Goal: Task Accomplishment & Management: Manage account settings

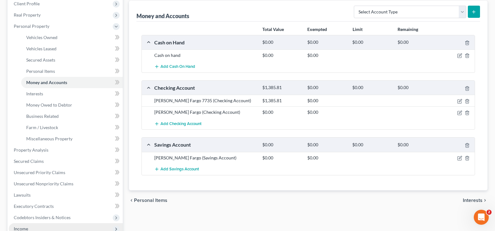
scroll to position [156, 0]
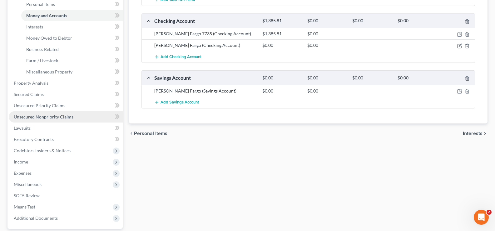
click at [53, 113] on link "Unsecured Nonpriority Claims" at bounding box center [66, 116] width 114 height 11
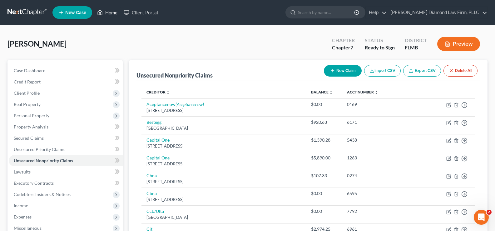
click at [111, 12] on link "Home" at bounding box center [107, 12] width 27 height 11
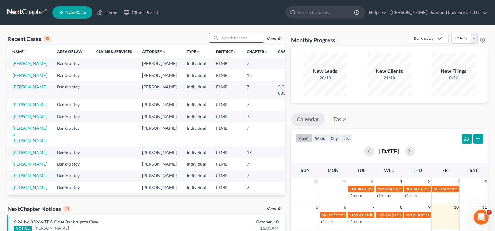
click at [227, 36] on input "search" at bounding box center [242, 37] width 44 height 9
click at [20, 65] on link "[PERSON_NAME]" at bounding box center [29, 63] width 35 height 5
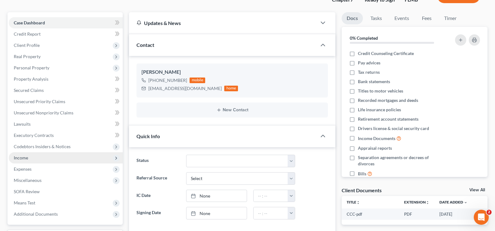
scroll to position [62, 0]
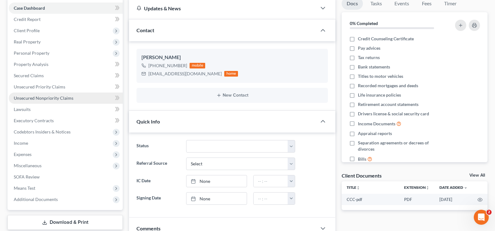
click at [43, 97] on span "Unsecured Nonpriority Claims" at bounding box center [44, 97] width 60 height 5
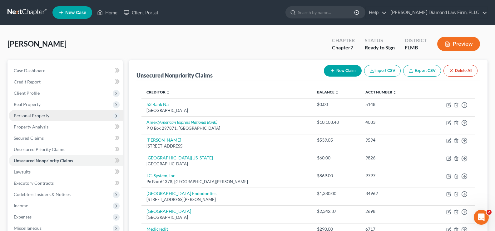
click at [41, 117] on span "Personal Property" at bounding box center [32, 115] width 36 height 5
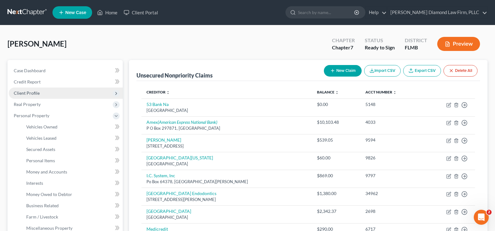
click at [39, 95] on span "Client Profile" at bounding box center [66, 92] width 114 height 11
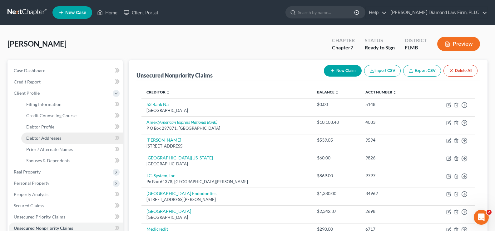
click at [51, 138] on span "Debtor Addresses" at bounding box center [43, 137] width 35 height 5
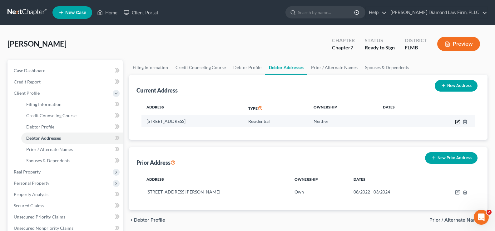
click at [459, 121] on icon "button" at bounding box center [457, 121] width 5 height 5
select select "9"
select select "0"
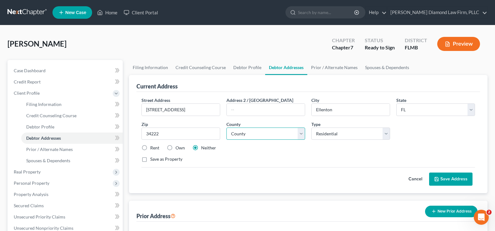
click at [272, 138] on select "County [GEOGRAPHIC_DATA] [GEOGRAPHIC_DATA] [GEOGRAPHIC_DATA] [GEOGRAPHIC_DATA] …" at bounding box center [265, 133] width 79 height 12
select select "39"
click at [226, 127] on select "County [GEOGRAPHIC_DATA] [GEOGRAPHIC_DATA] [GEOGRAPHIC_DATA] [GEOGRAPHIC_DATA] …" at bounding box center [265, 133] width 79 height 12
click at [457, 180] on button "Save Address" at bounding box center [450, 178] width 43 height 13
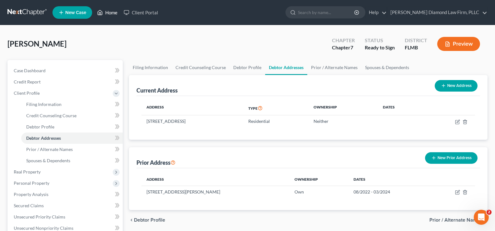
click at [110, 11] on link "Home" at bounding box center [107, 12] width 27 height 11
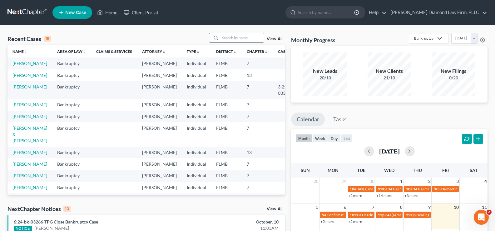
click at [242, 39] on input "search" at bounding box center [242, 37] width 44 height 9
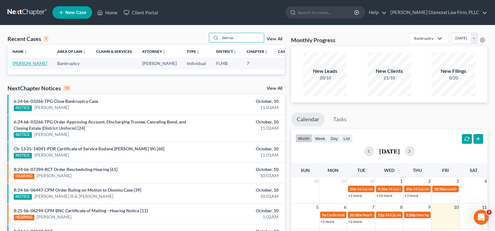
type input "Sierras"
click at [20, 66] on link "[PERSON_NAME]" at bounding box center [29, 63] width 35 height 5
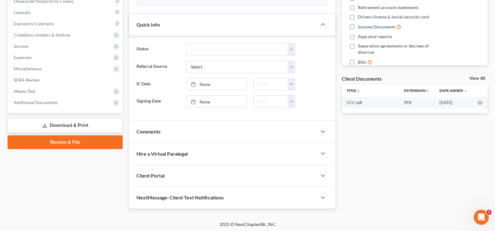
scroll to position [161, 0]
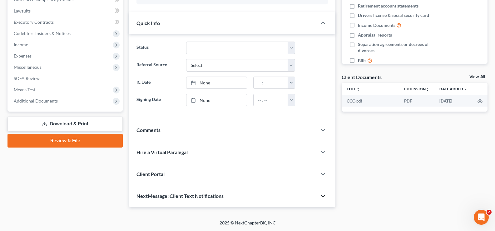
click at [323, 196] on polyline "button" at bounding box center [323, 196] width 4 height 2
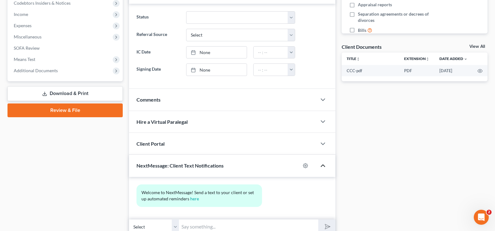
scroll to position [218, 0]
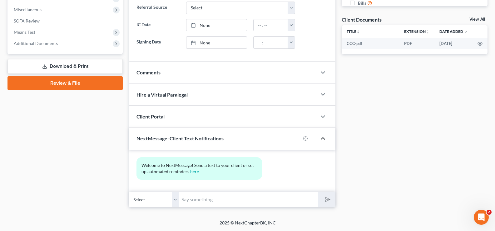
click at [201, 199] on input "text" at bounding box center [248, 199] width 139 height 15
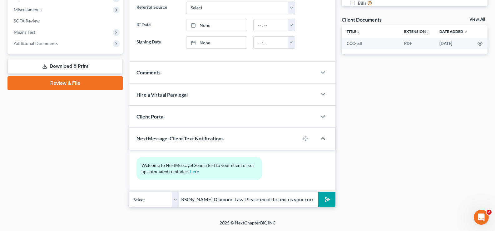
scroll to position [0, 0]
drag, startPoint x: 293, startPoint y: 200, endPoint x: 173, endPoint y: 201, distance: 120.4
click at [173, 201] on div "Select [PHONE_NUMBER] - [PERSON_NAME] Good morning [PERSON_NAME], this is [PERS…" at bounding box center [232, 199] width 206 height 15
click at [301, 201] on input "Good morning [PERSON_NAME], this is [PERSON_NAME] Diamond Law. Please email to …" at bounding box center [248, 199] width 139 height 15
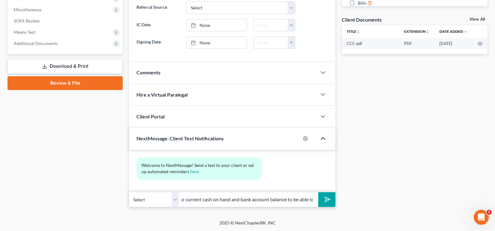
drag, startPoint x: 302, startPoint y: 199, endPoint x: 312, endPoint y: 200, distance: 10.0
click at [312, 200] on input "Good morning [PERSON_NAME], this is [PERSON_NAME] Diamond Law. Please email to …" at bounding box center [248, 199] width 139 height 15
click at [303, 201] on input "Good morning [PERSON_NAME], this is [PERSON_NAME] Diamond Law." at bounding box center [248, 199] width 139 height 15
type input "Good morning [PERSON_NAME], this is [PERSON_NAME] Diamond Law."
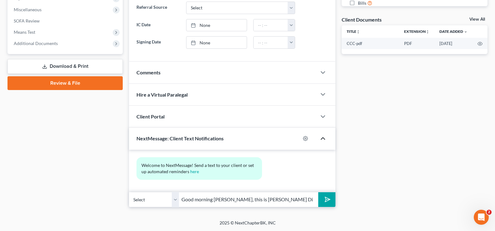
click at [331, 198] on button "submit" at bounding box center [326, 199] width 17 height 15
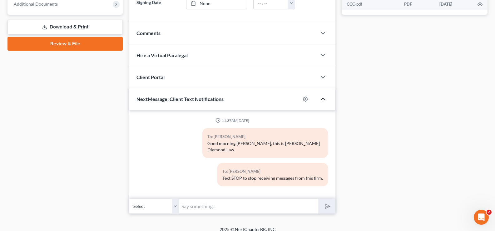
scroll to position [258, 0]
click at [211, 200] on input "text" at bounding box center [248, 205] width 139 height 15
paste input "Please email to text us your current cash on hand and bank account balance to b…"
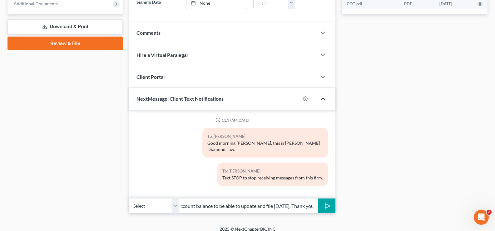
scroll to position [0, 130]
type input "Please email to text us your current cash on hand and bank account balance to b…"
click at [330, 202] on polygon "submit" at bounding box center [325, 205] width 7 height 7
